Goal: Find specific page/section: Find specific page/section

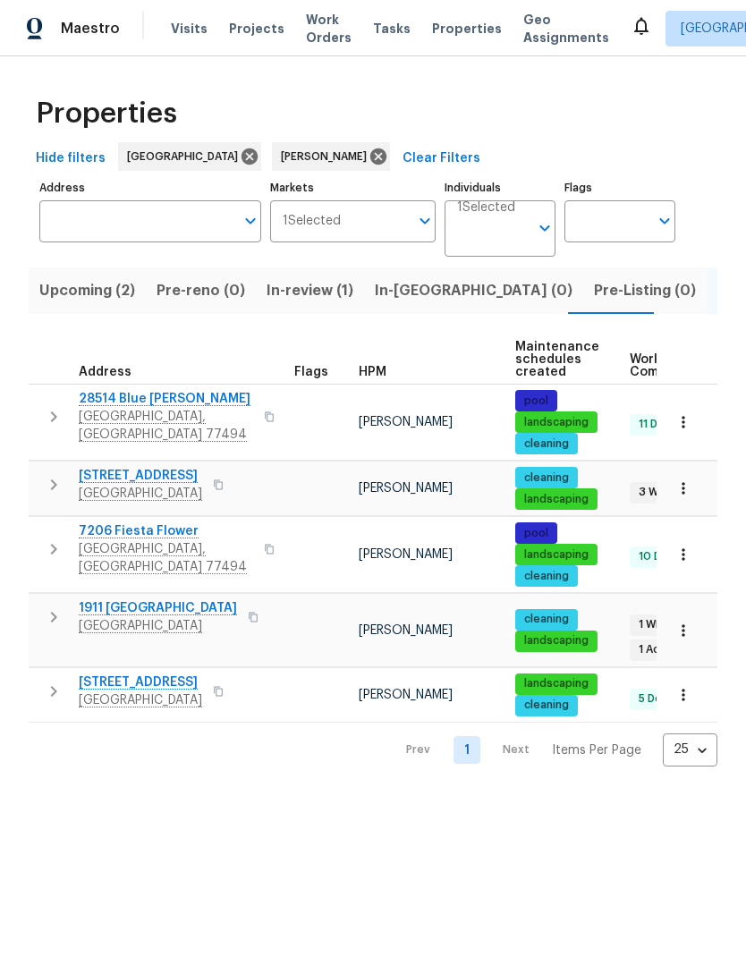
scroll to position [-2, 0]
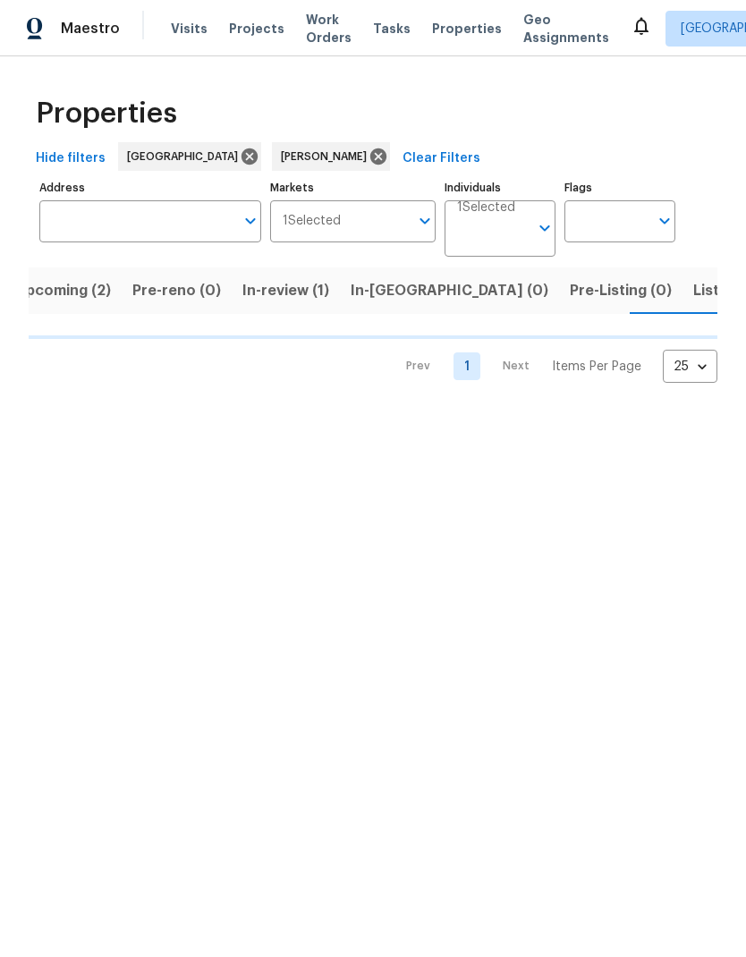
scroll to position [0, 25]
click at [693, 293] on span "Listed (5)" at bounding box center [726, 290] width 67 height 25
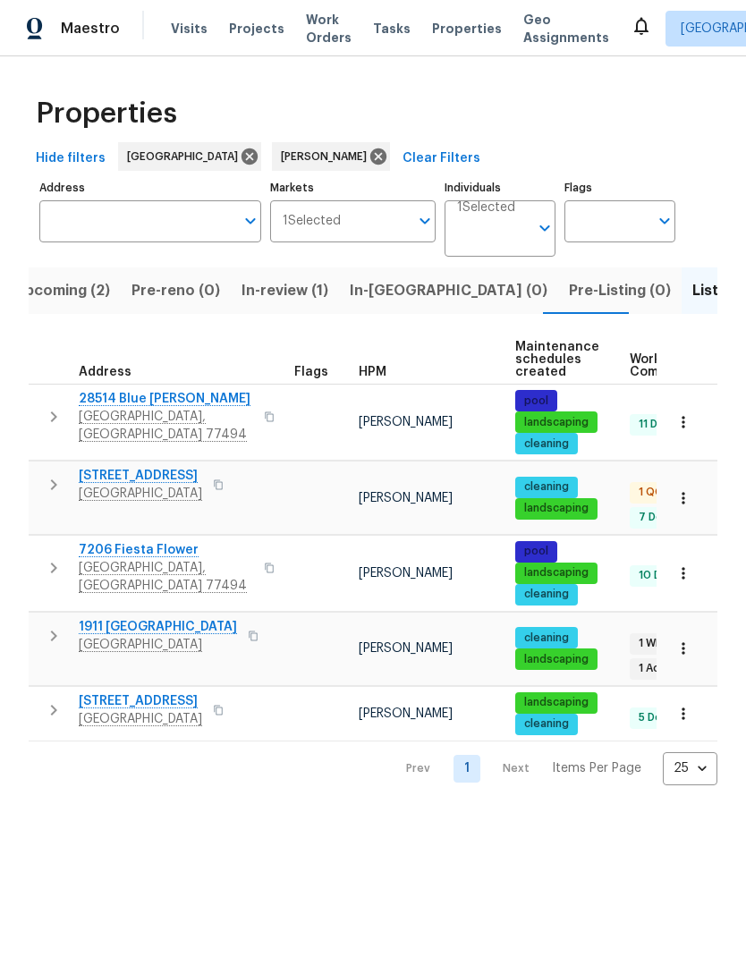
click at [131, 480] on span "[STREET_ADDRESS]" at bounding box center [140, 476] width 123 height 18
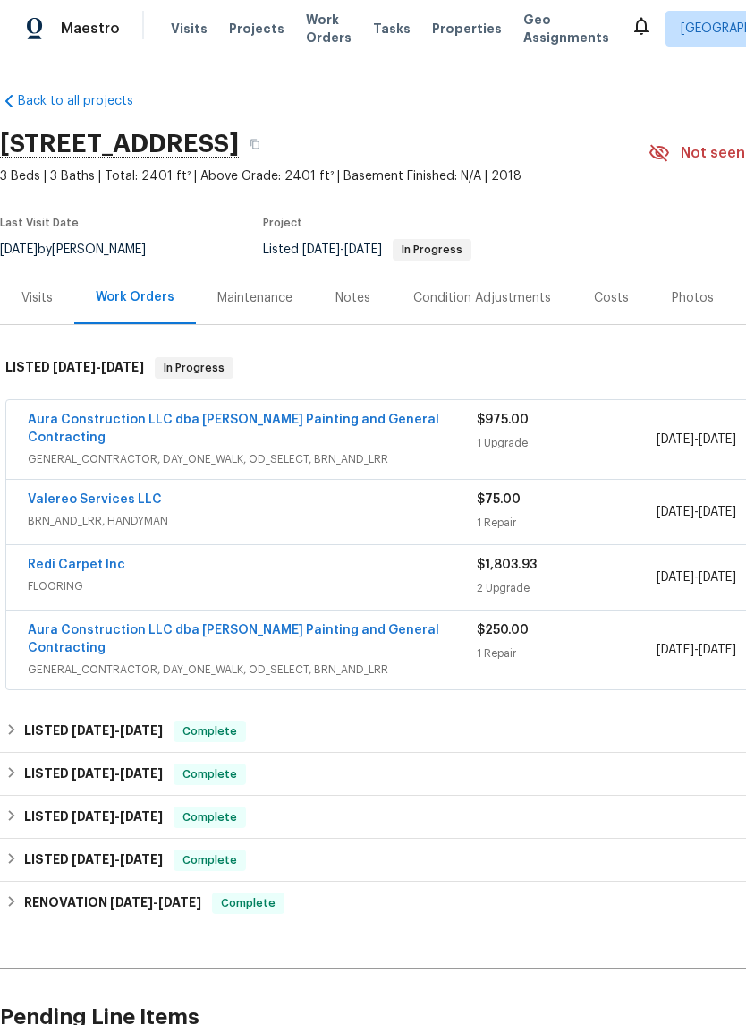
click at [388, 422] on link "Aura Construction LLC dba [PERSON_NAME] Painting and General Contracting" at bounding box center [234, 428] width 412 height 30
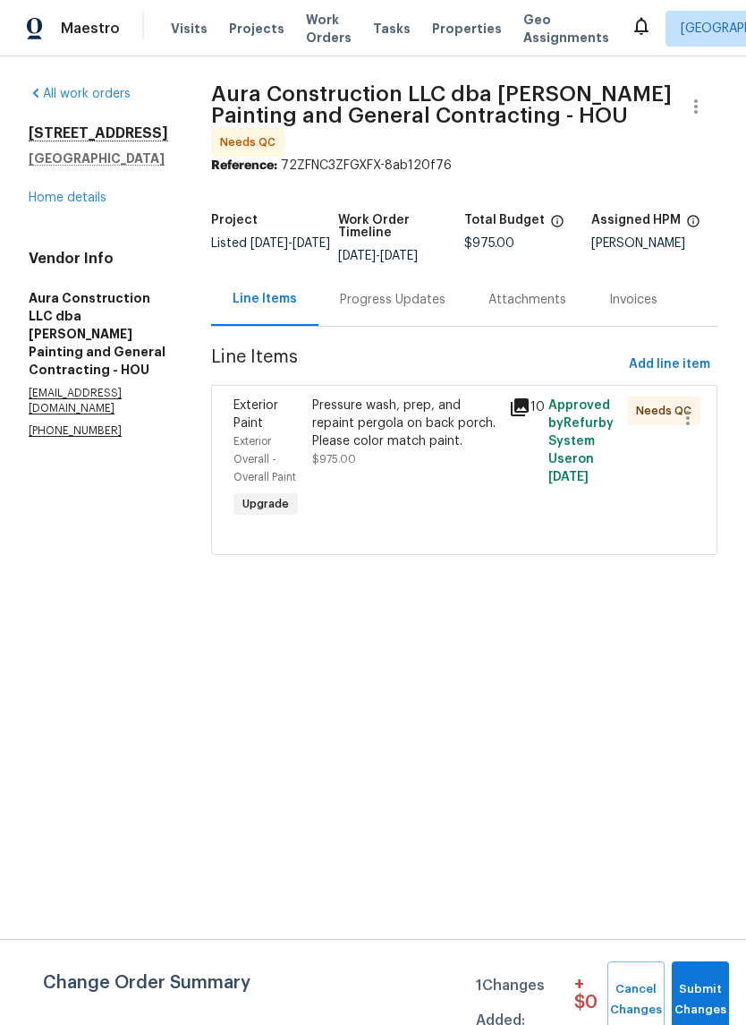
click at [404, 402] on div "Pressure wash, prep, and repaint pergola on back porch. Please color match pain…" at bounding box center [405, 423] width 186 height 54
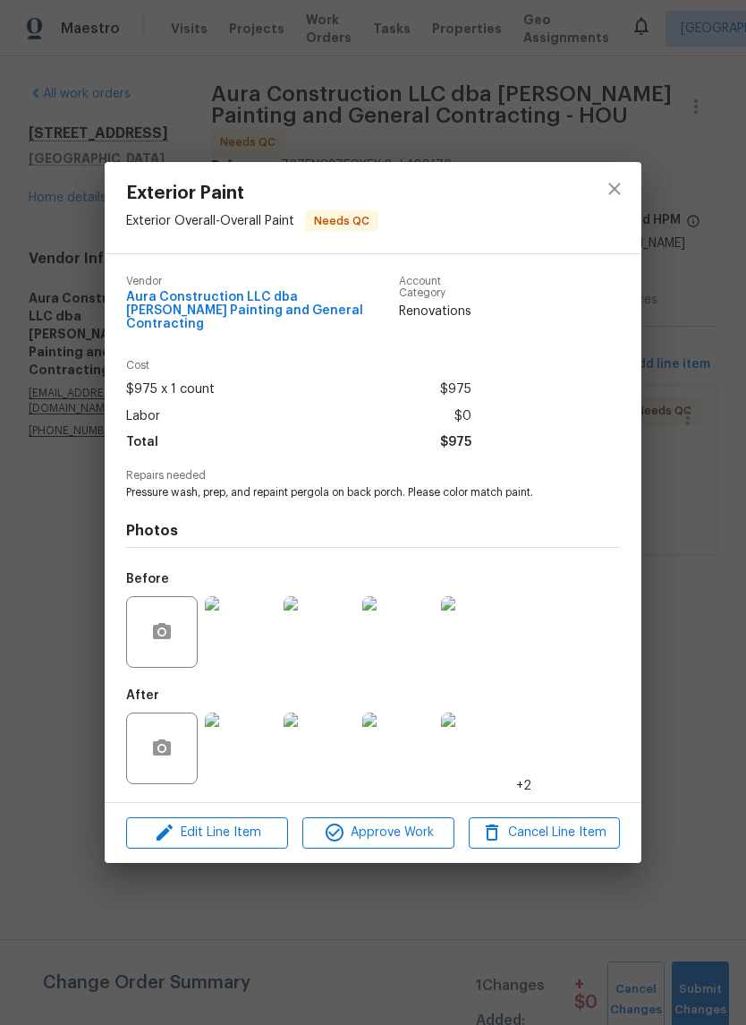
click at [253, 758] on img at bounding box center [241, 748] width 72 height 72
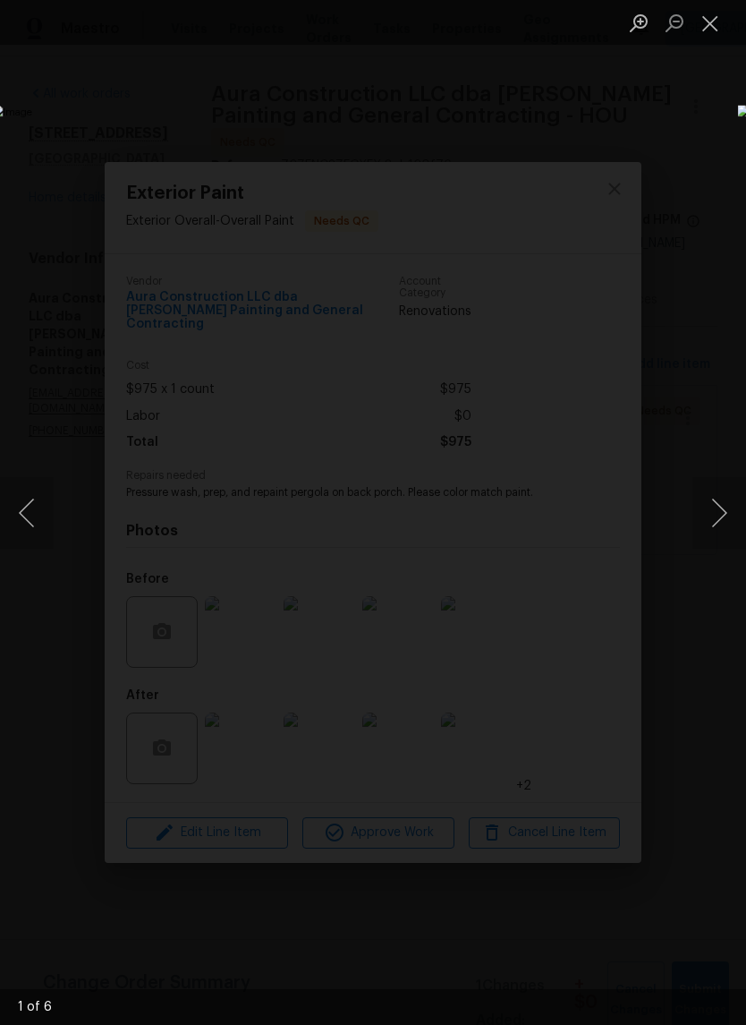
click at [718, 515] on button "Next image" at bounding box center [720, 513] width 54 height 72
click at [729, 510] on button "Next image" at bounding box center [720, 513] width 54 height 72
click at [720, 527] on button "Next image" at bounding box center [720, 513] width 54 height 72
